Goal: Navigation & Orientation: Find specific page/section

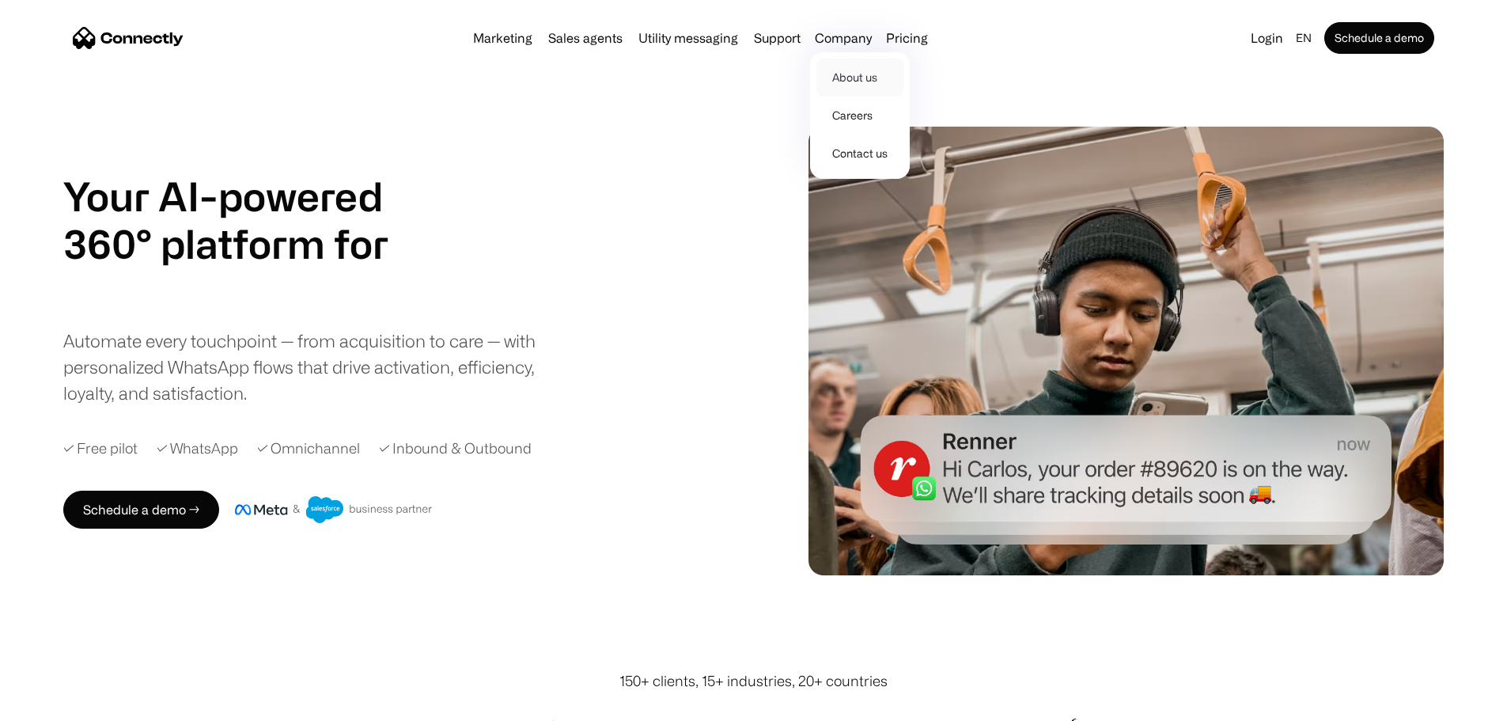
click at [869, 78] on link "About us" at bounding box center [859, 78] width 87 height 38
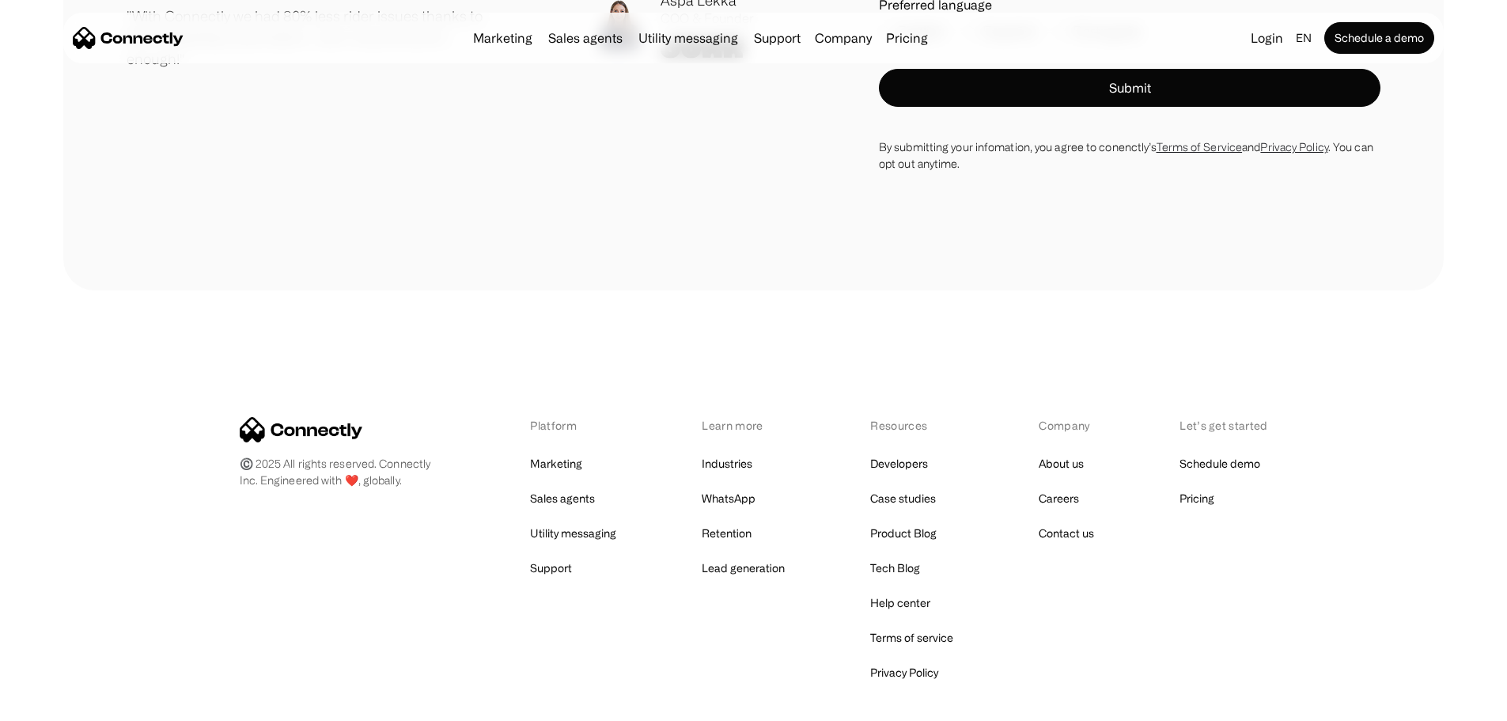
scroll to position [2341, 0]
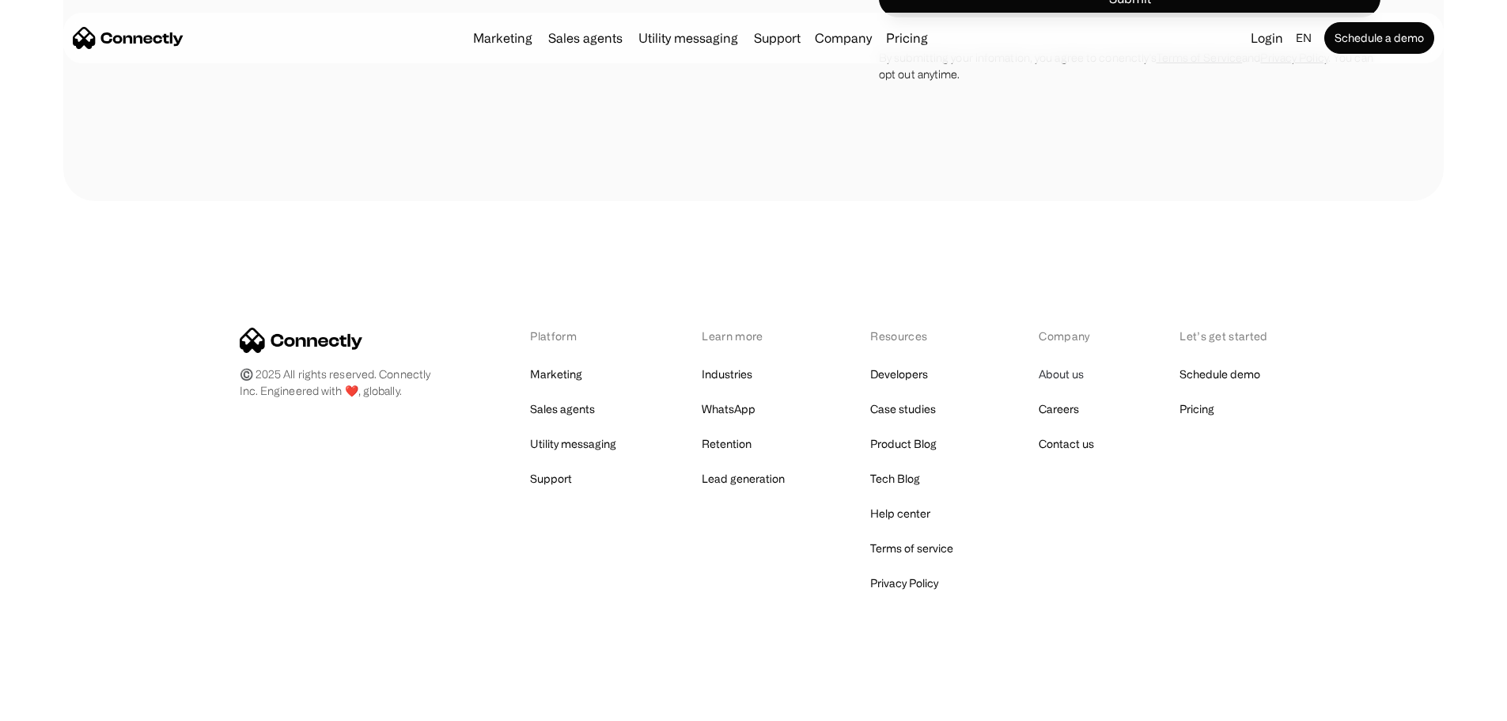
click at [1053, 377] on link "About us" at bounding box center [1061, 374] width 45 height 22
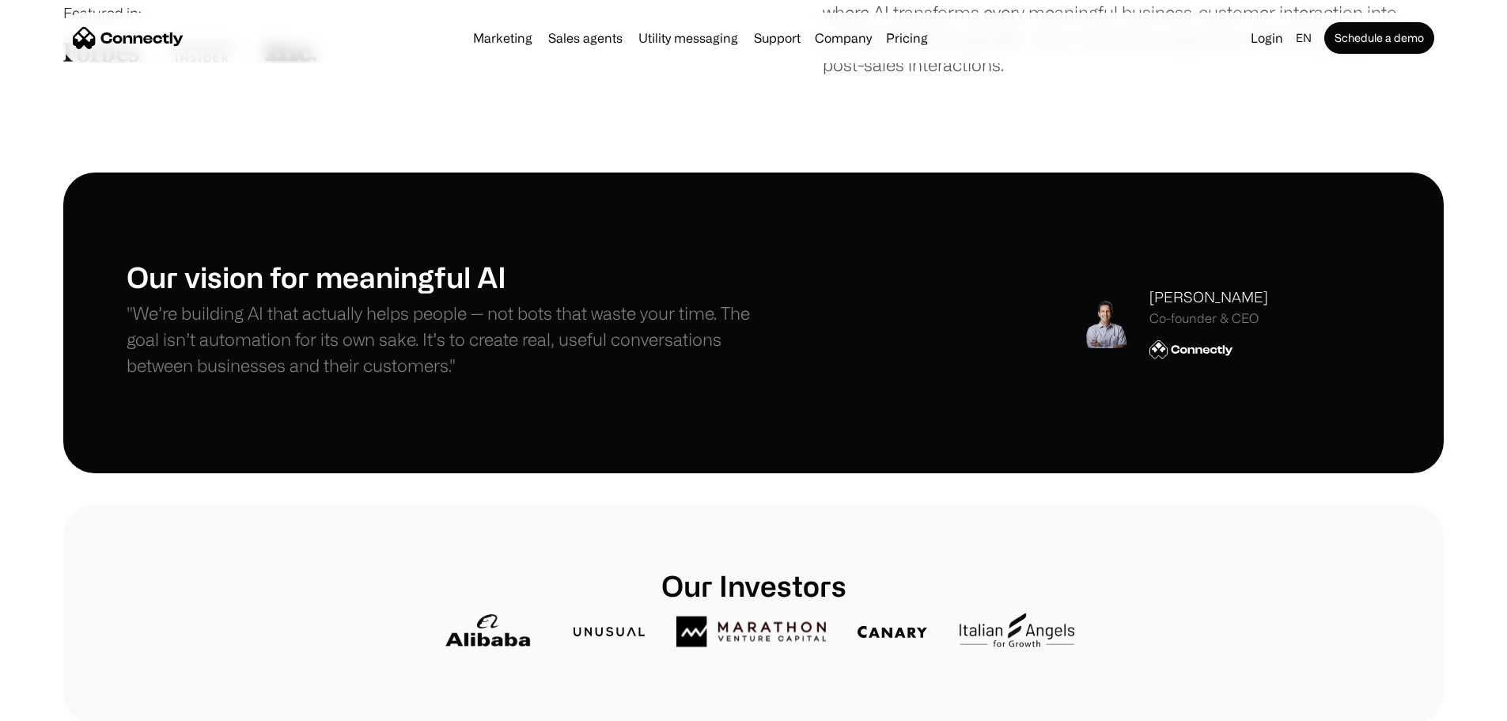
scroll to position [316, 0]
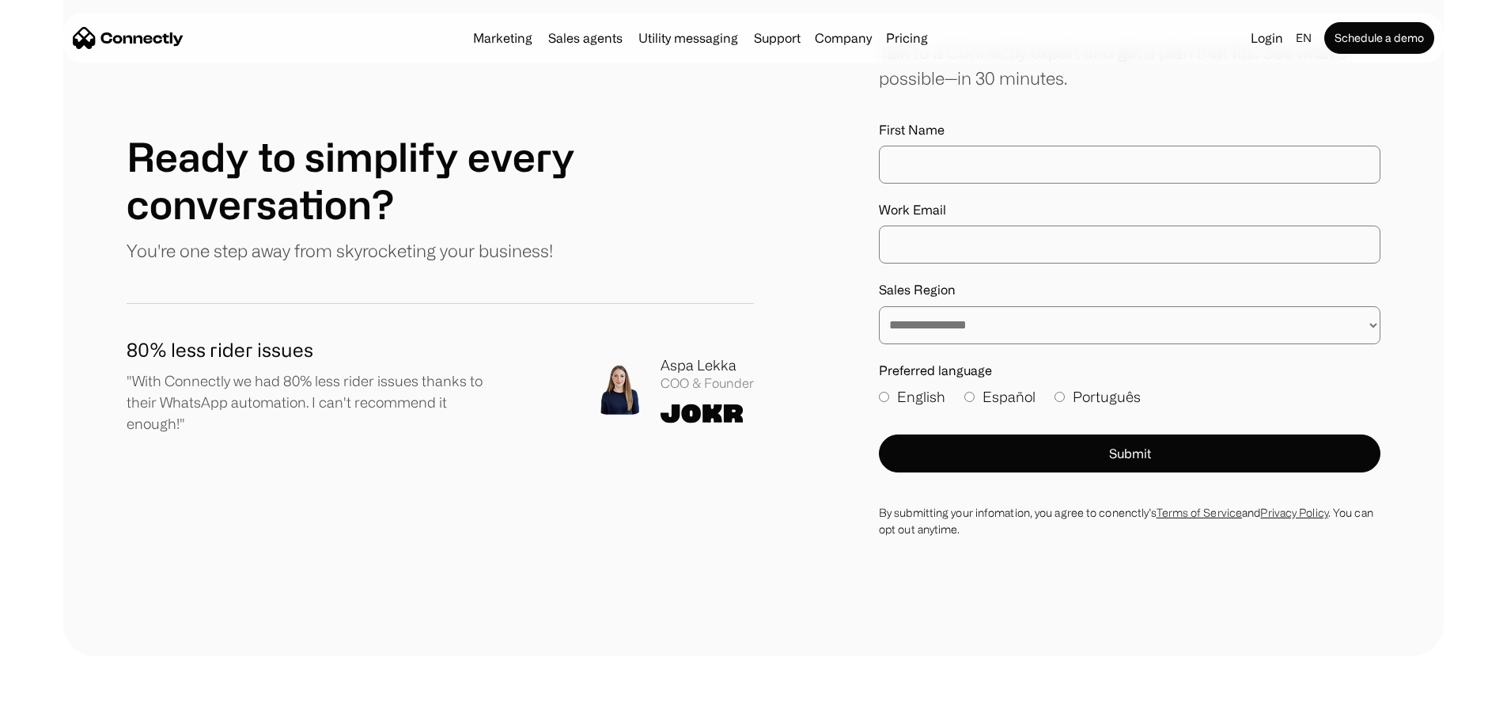
scroll to position [9095, 0]
